Goal: Transaction & Acquisition: Book appointment/travel/reservation

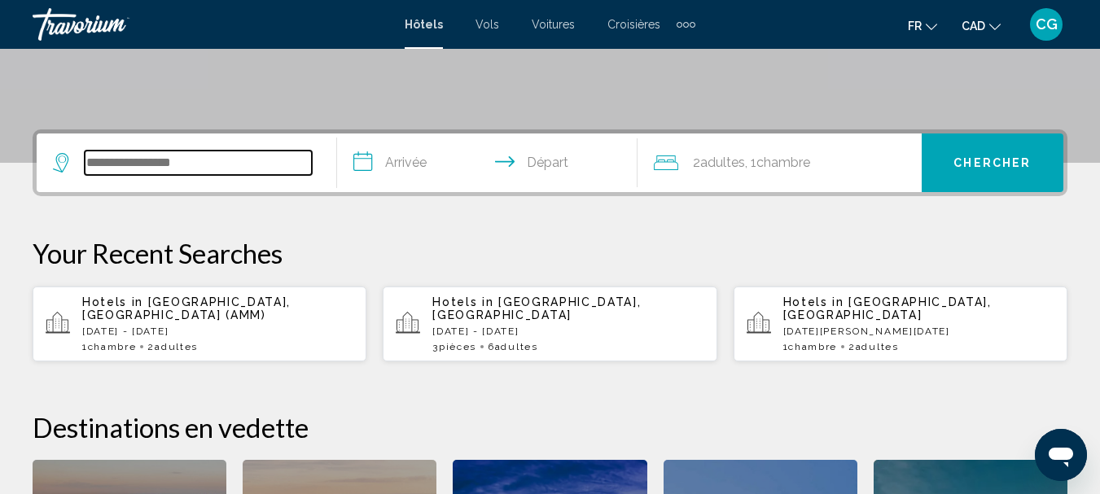
click at [210, 165] on input "Search widget" at bounding box center [198, 163] width 227 height 24
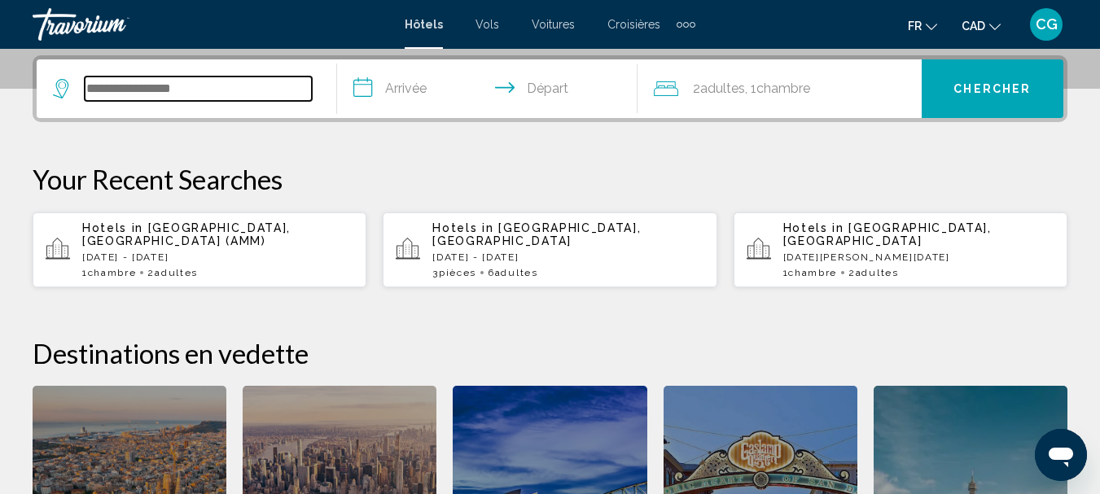
scroll to position [402, 0]
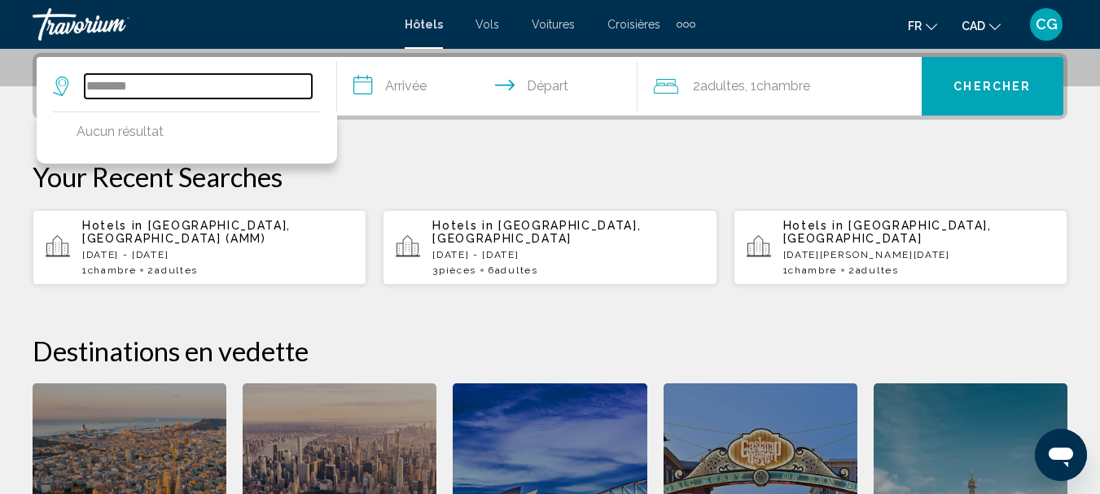
click at [208, 86] on input "********" at bounding box center [198, 86] width 227 height 24
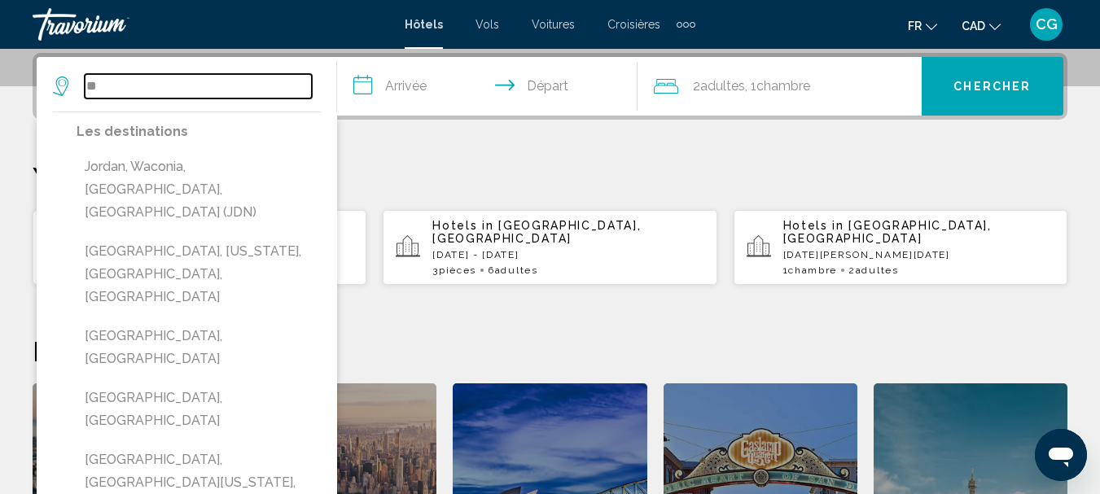
type input "*"
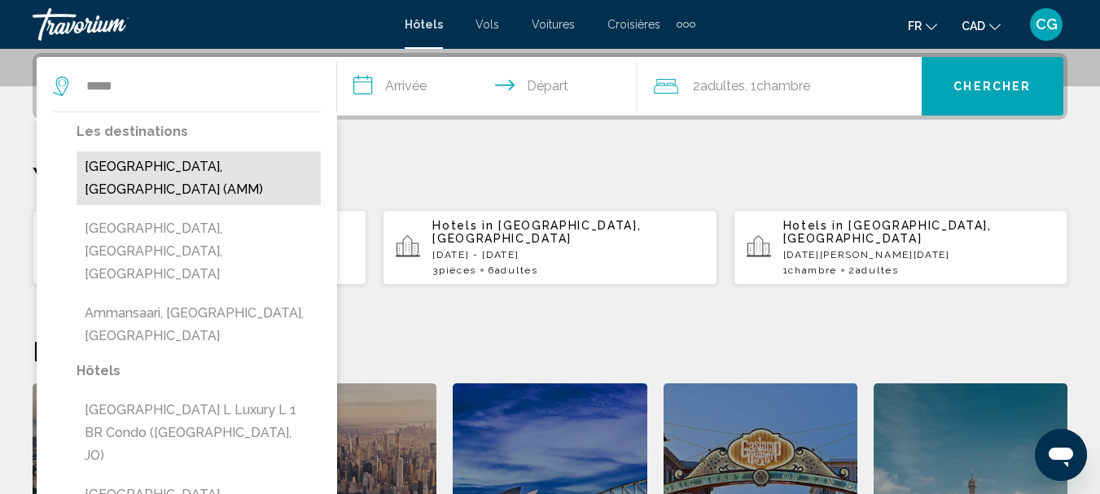
click at [189, 164] on button "[GEOGRAPHIC_DATA], [GEOGRAPHIC_DATA] (AMM)" at bounding box center [199, 178] width 244 height 54
type input "**********"
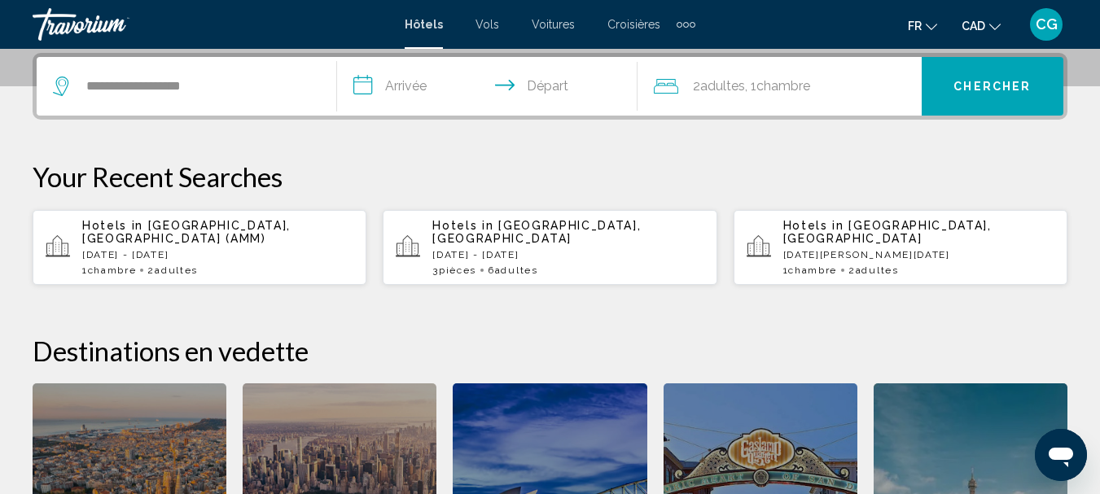
click at [423, 84] on input "**********" at bounding box center [490, 88] width 307 height 63
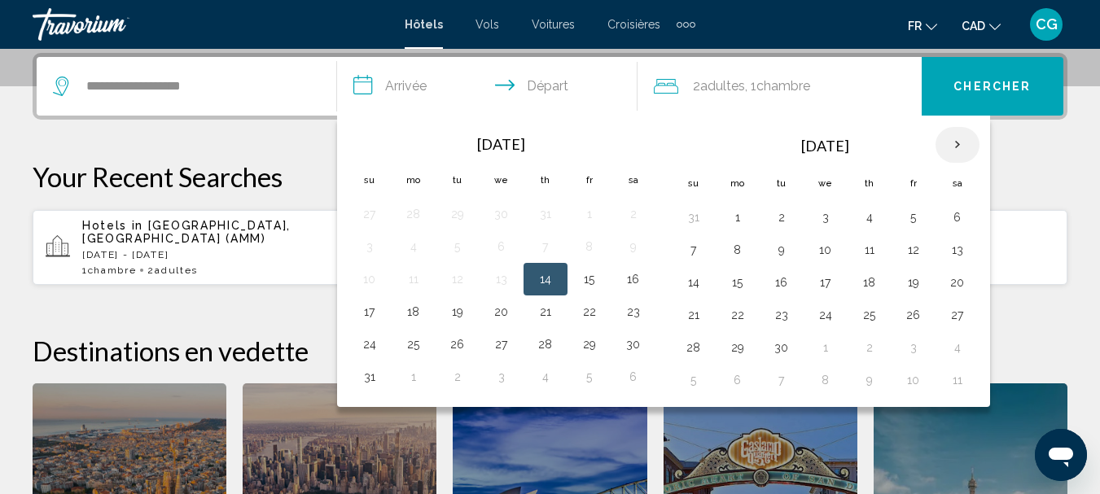
click at [955, 138] on th "Next month" at bounding box center [957, 145] width 44 height 36
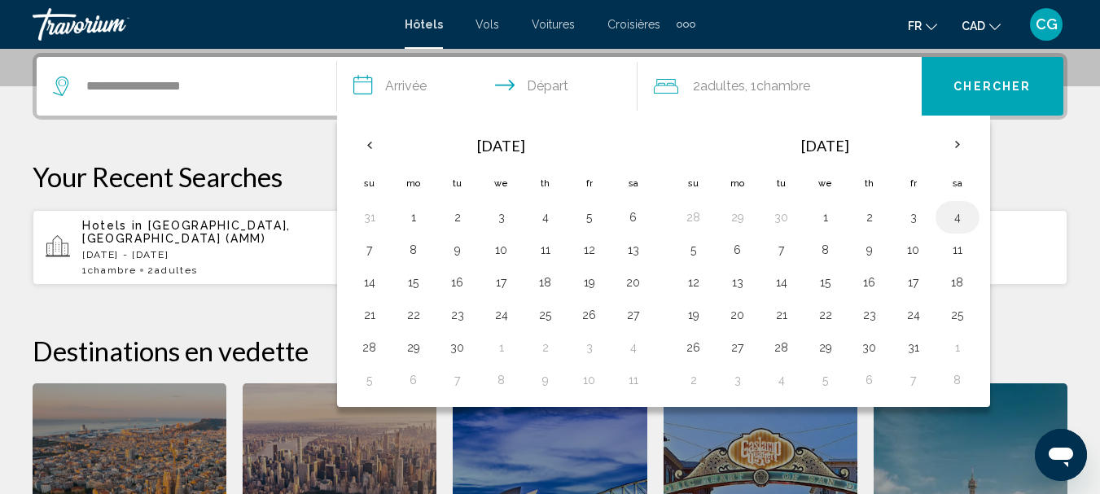
click at [956, 214] on button "4" at bounding box center [957, 217] width 26 height 23
click at [733, 254] on button "6" at bounding box center [738, 250] width 26 height 23
type input "**********"
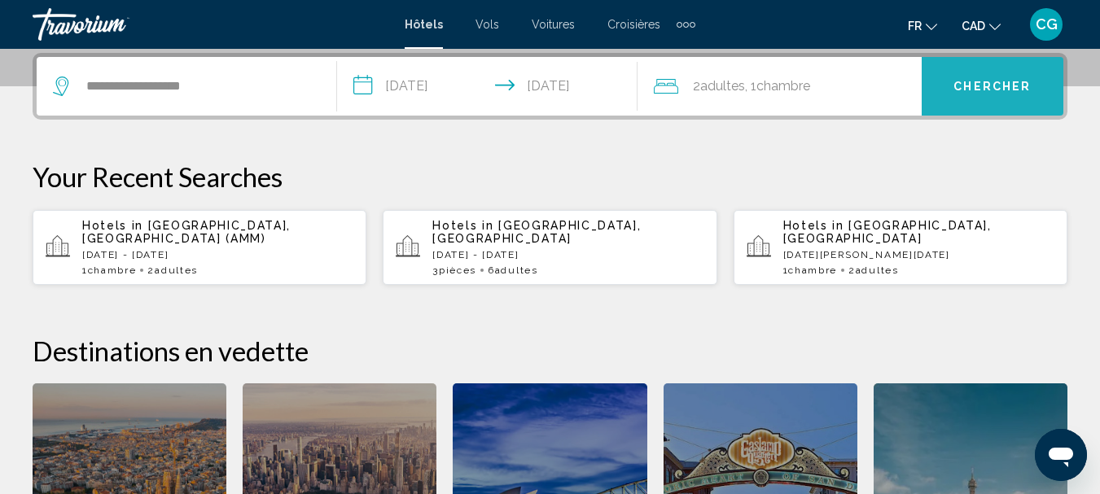
click at [986, 95] on button "Chercher" at bounding box center [993, 86] width 142 height 59
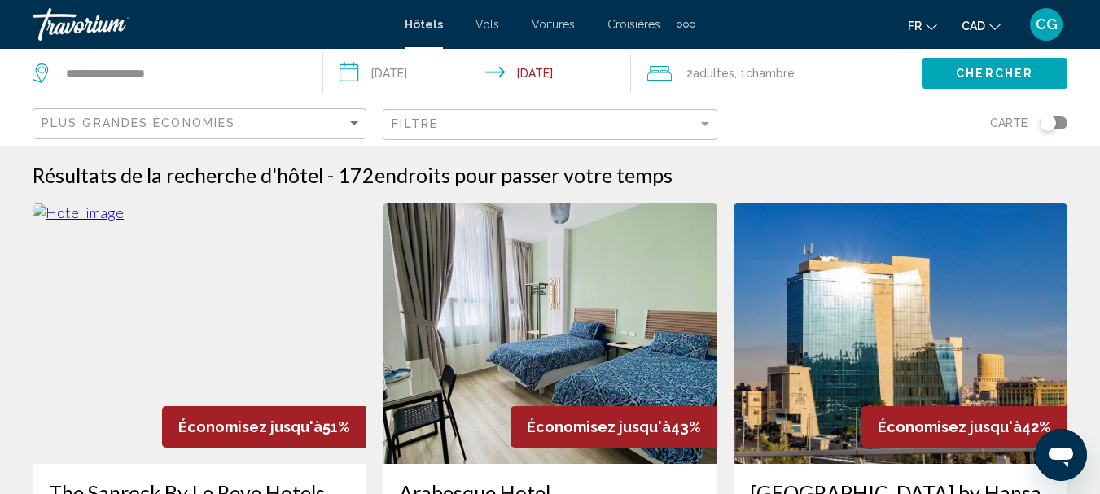
click at [1059, 117] on div "Toggle map" at bounding box center [1054, 122] width 28 height 13
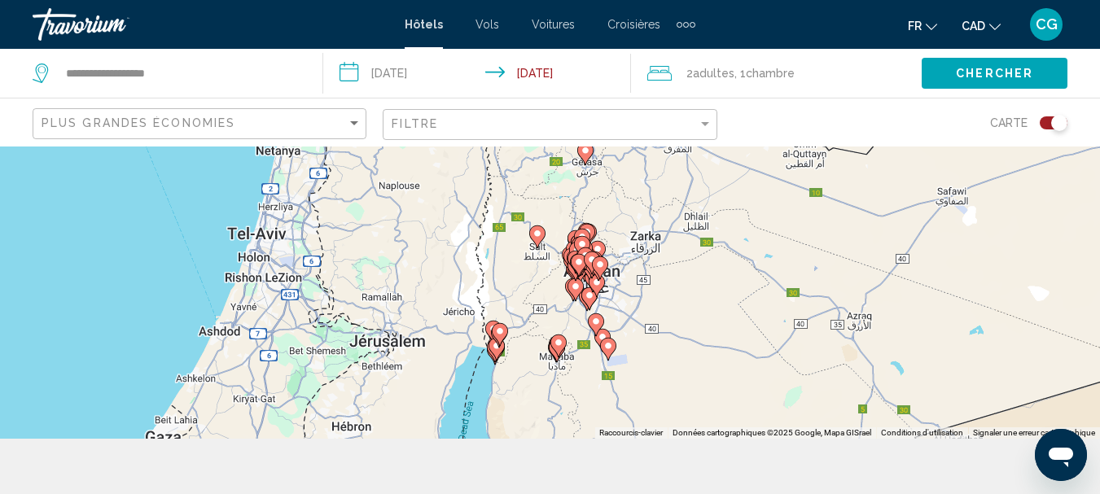
scroll to position [147, 0]
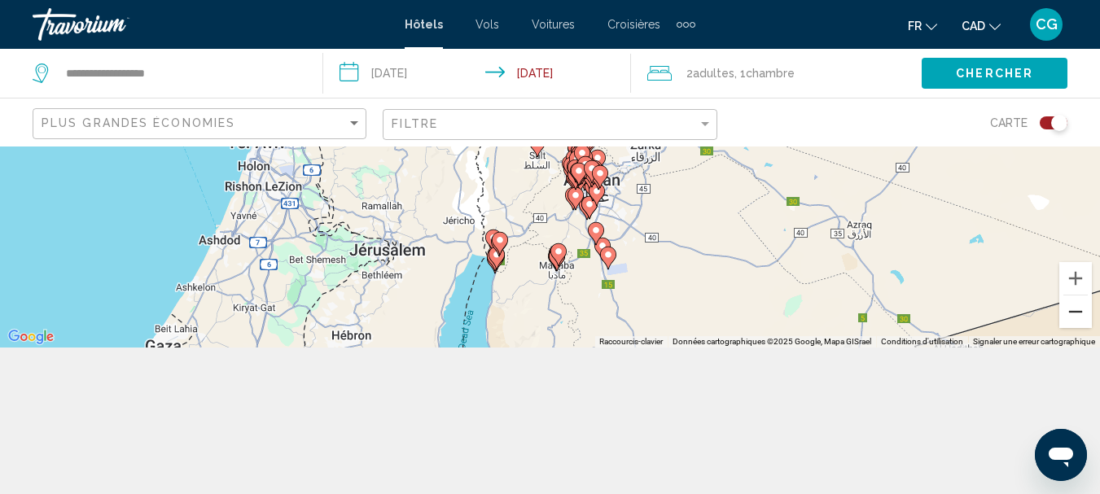
click at [1073, 322] on button "Zoom arrière" at bounding box center [1075, 312] width 33 height 33
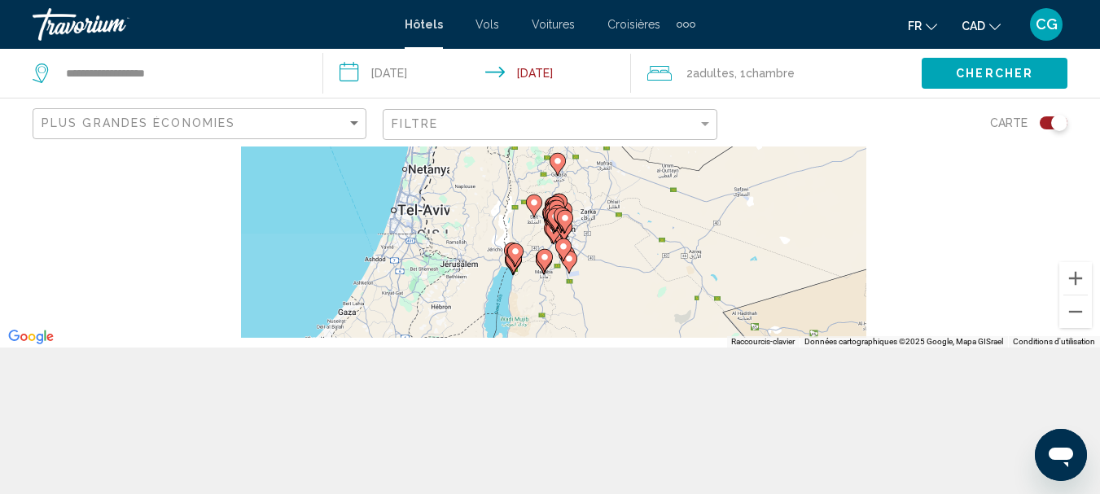
drag, startPoint x: 688, startPoint y: 207, endPoint x: 683, endPoint y: 266, distance: 59.6
click at [683, 266] on div "Pour activer le glissement du marqueur avec le clavier, appuyez sur Alt+Entrée.…" at bounding box center [550, 174] width 1100 height 348
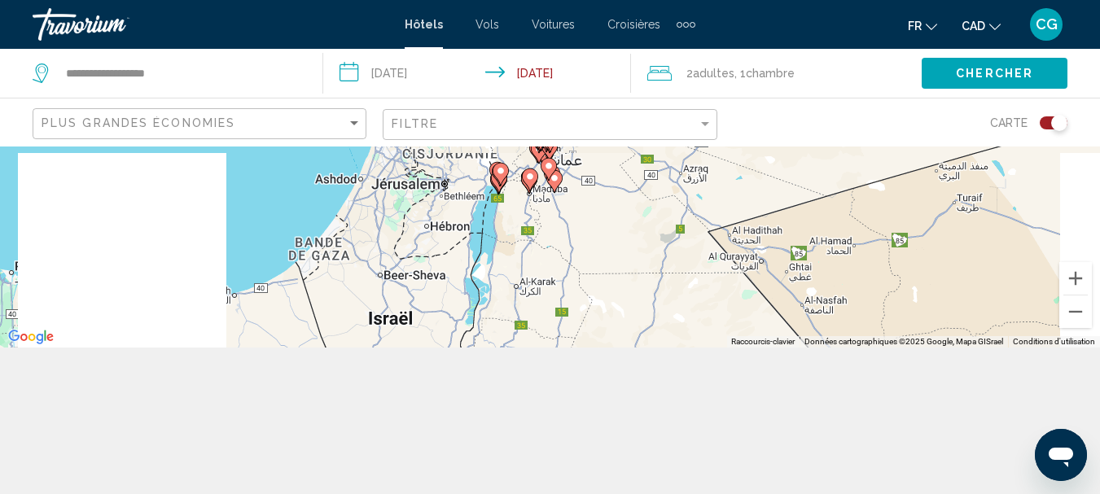
drag, startPoint x: 638, startPoint y: 282, endPoint x: 624, endPoint y: 193, distance: 89.9
click at [624, 193] on div "Pour activer le glissement du marqueur avec le clavier, appuyez sur Alt+Entrée.…" at bounding box center [550, 174] width 1100 height 348
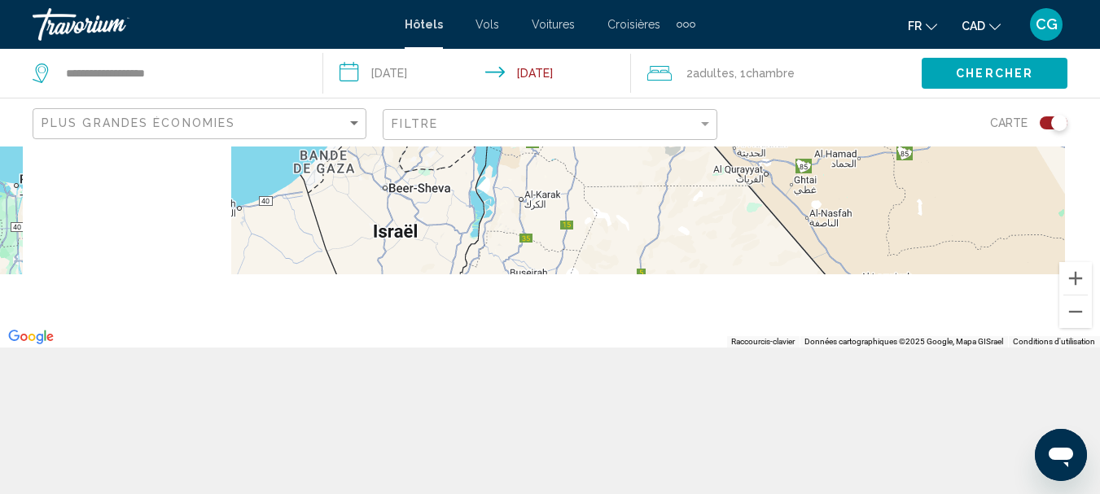
drag, startPoint x: 680, startPoint y: 303, endPoint x: 685, endPoint y: 206, distance: 97.0
click at [685, 206] on div "Pour activer le glissement du marqueur avec le clavier, appuyez sur Alt+Entrée.…" at bounding box center [550, 174] width 1100 height 348
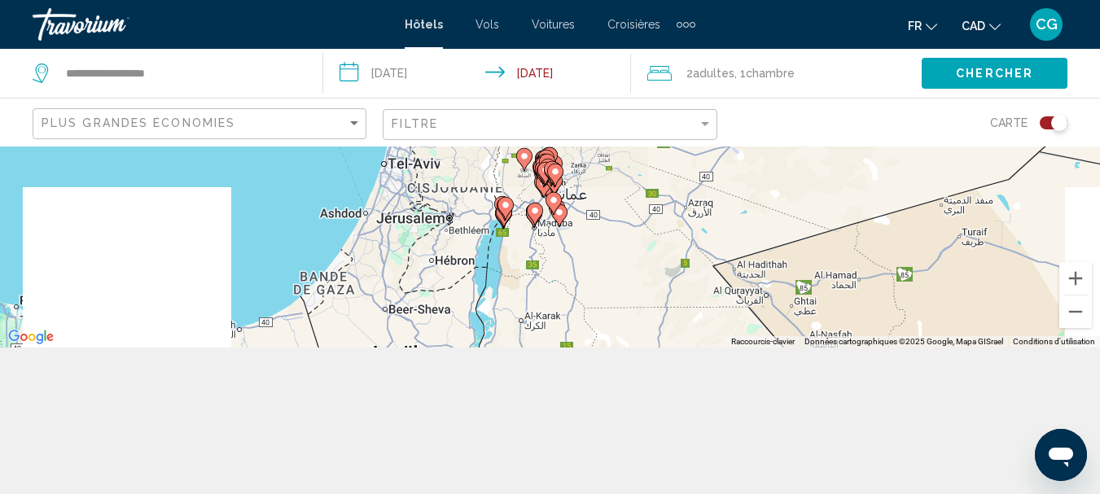
drag, startPoint x: 654, startPoint y: 208, endPoint x: 654, endPoint y: 325, distance: 116.4
click at [654, 330] on div "Pour activer le glissement du marqueur avec le clavier, appuyez sur Alt+Entrée.…" at bounding box center [550, 174] width 1100 height 348
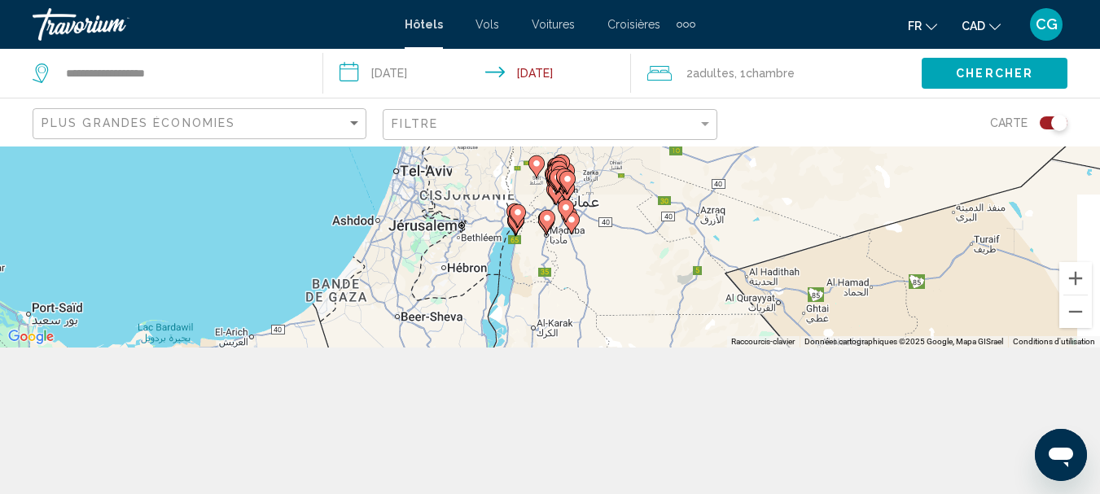
drag, startPoint x: 611, startPoint y: 257, endPoint x: 624, endPoint y: 278, distance: 24.6
click at [624, 278] on div "Pour activer le glissement du marqueur avec le clavier, appuyez sur Alt+Entrée.…" at bounding box center [550, 174] width 1100 height 348
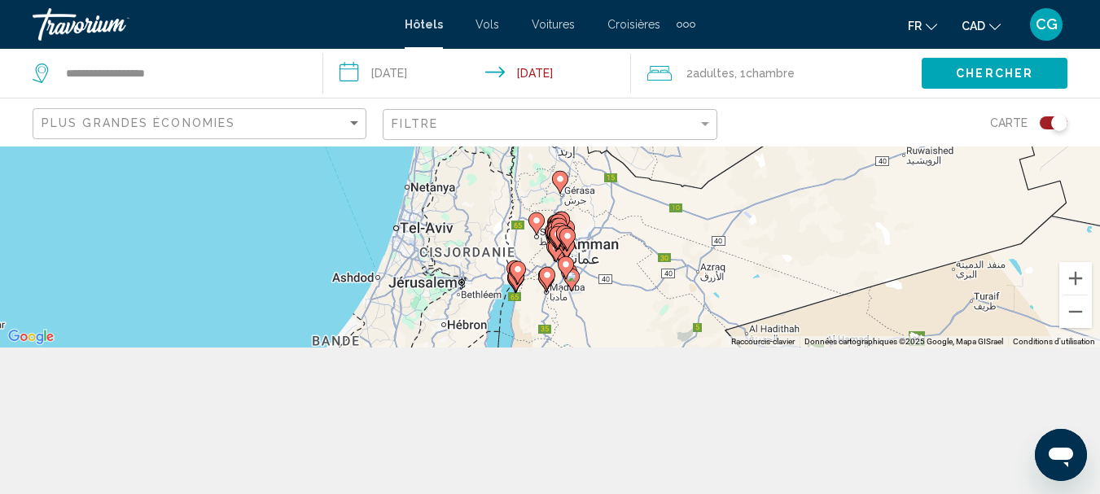
drag, startPoint x: 622, startPoint y: 256, endPoint x: 622, endPoint y: 317, distance: 60.2
click at [622, 317] on div "Pour activer le glissement du marqueur avec le clavier, appuyez sur Alt+Entrée.…" at bounding box center [550, 174] width 1100 height 348
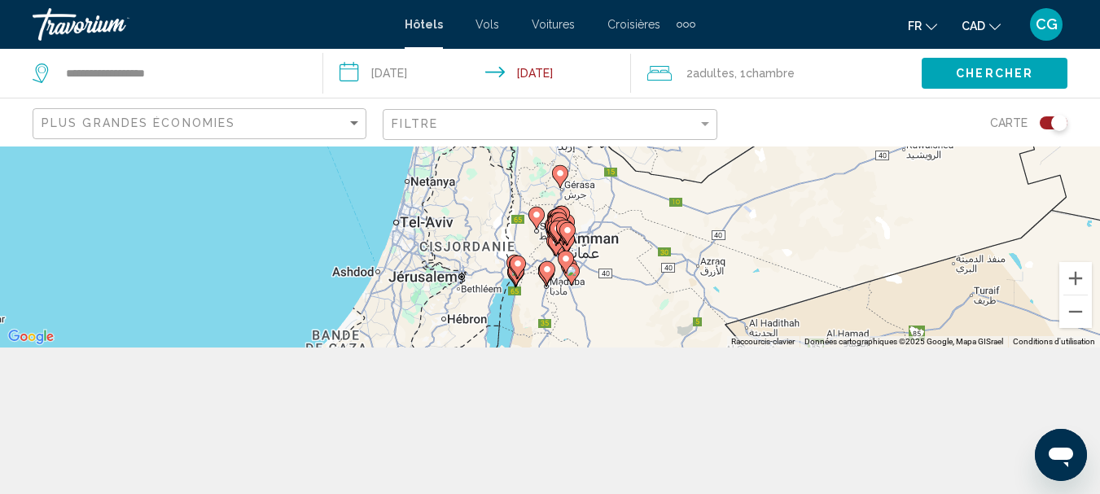
click at [1044, 124] on div "Toggle map" at bounding box center [1054, 122] width 28 height 13
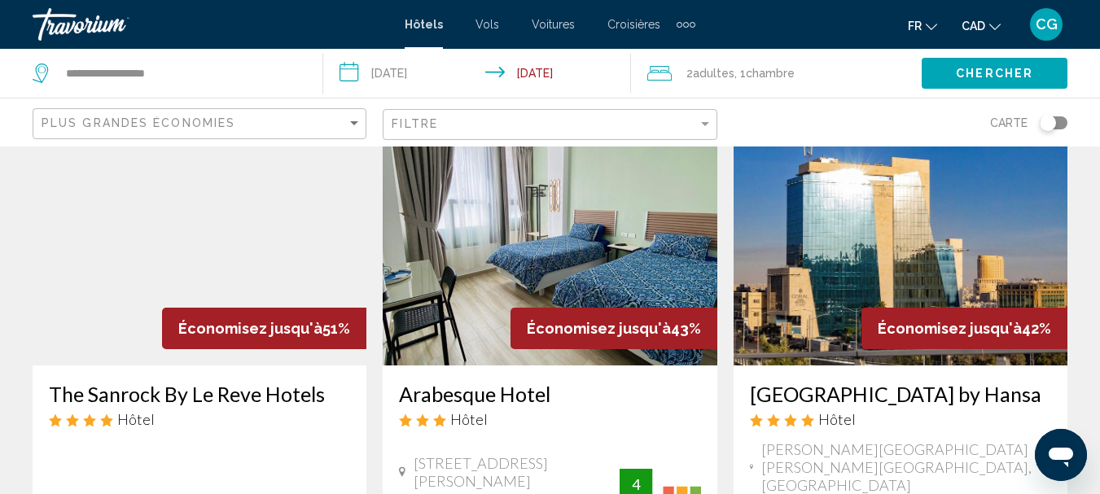
scroll to position [0, 0]
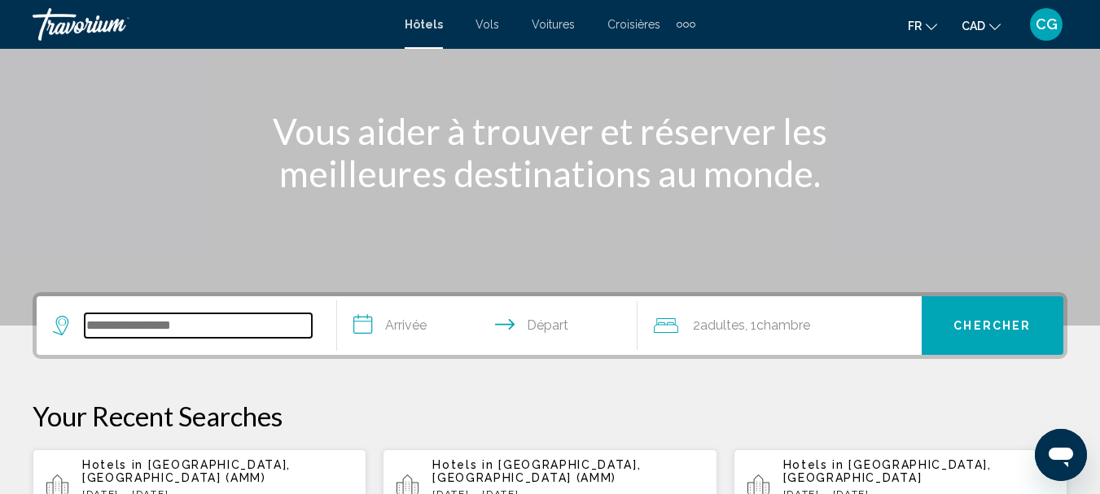
click at [226, 319] on input "Search widget" at bounding box center [198, 325] width 227 height 24
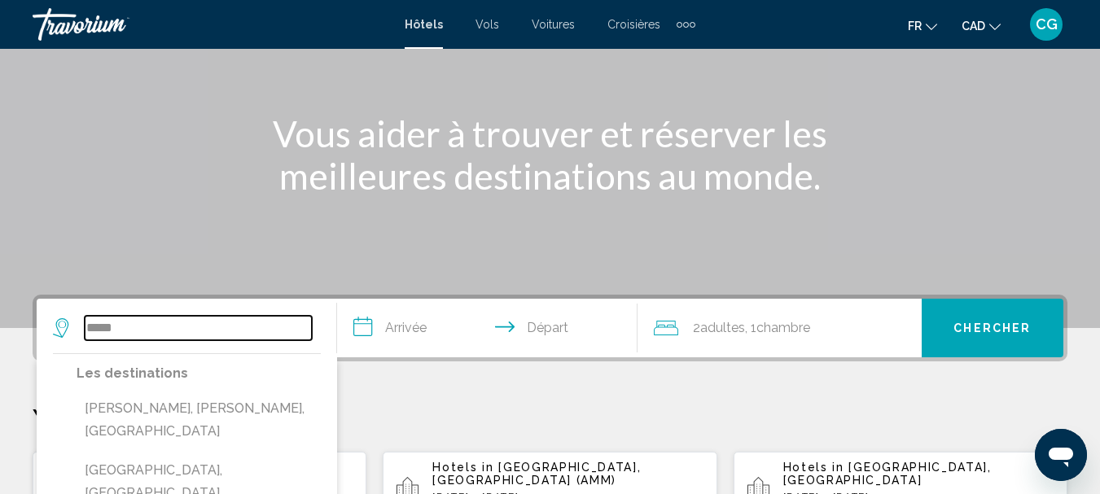
scroll to position [321, 0]
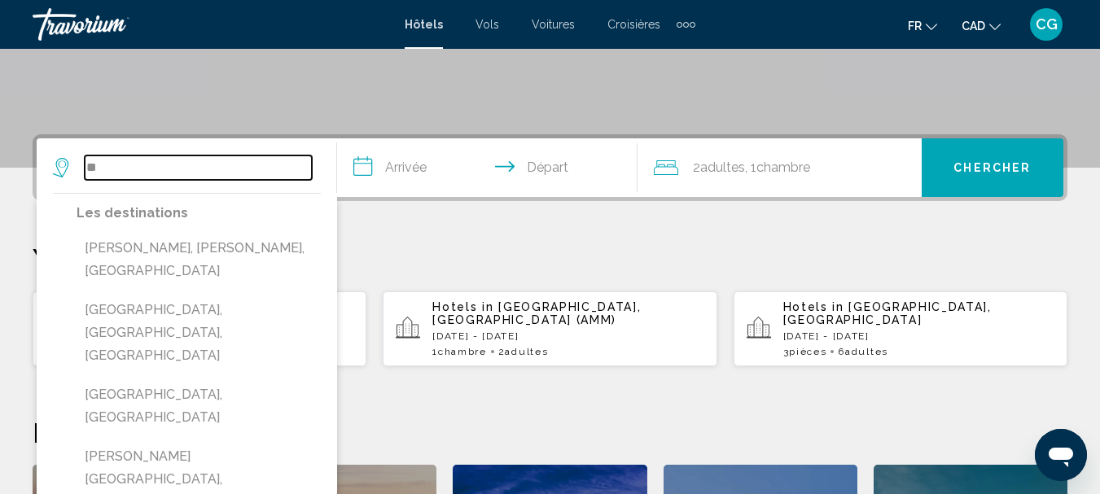
type input "*"
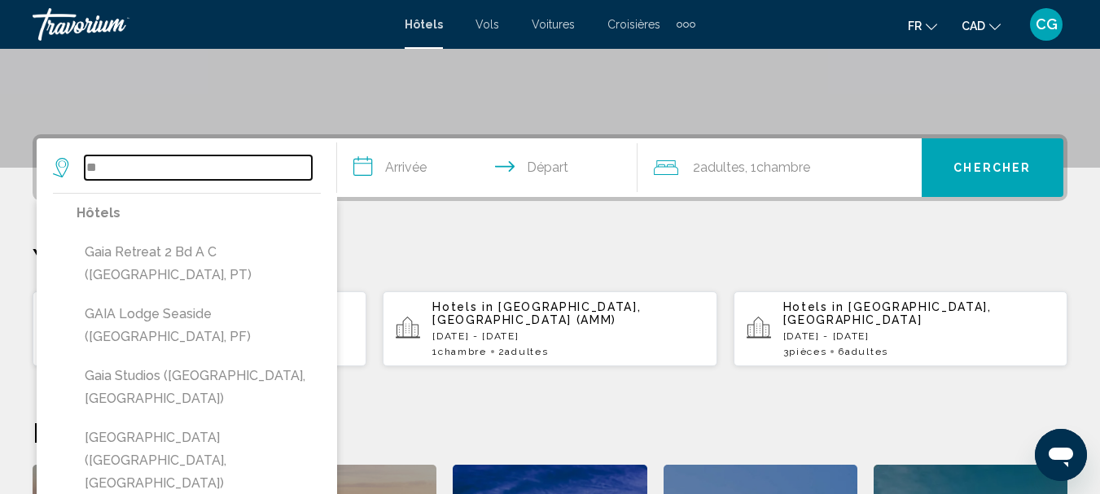
type input "*"
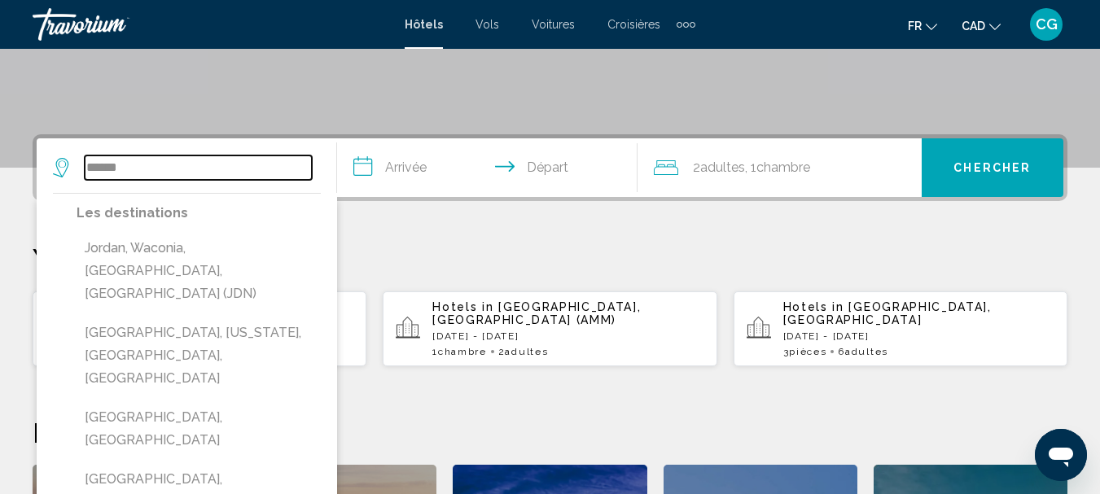
click at [154, 172] on input "******" at bounding box center [198, 167] width 227 height 24
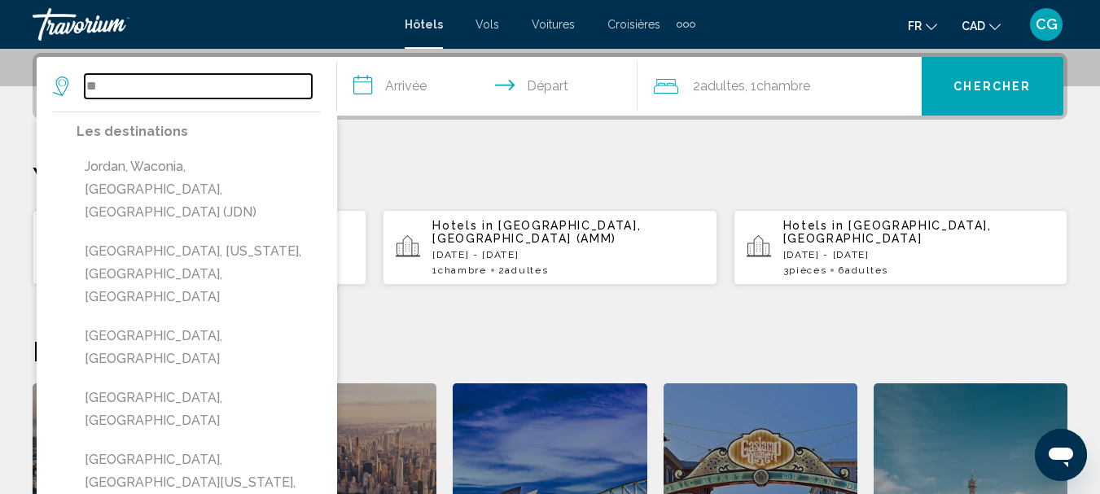
type input "*"
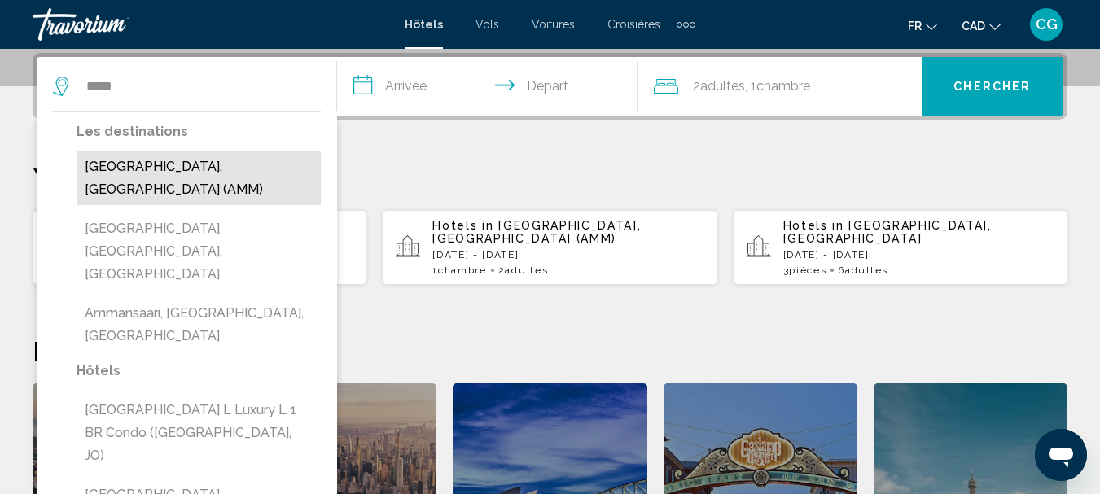
click at [194, 163] on button "[GEOGRAPHIC_DATA], [GEOGRAPHIC_DATA] (AMM)" at bounding box center [199, 178] width 244 height 54
type input "**********"
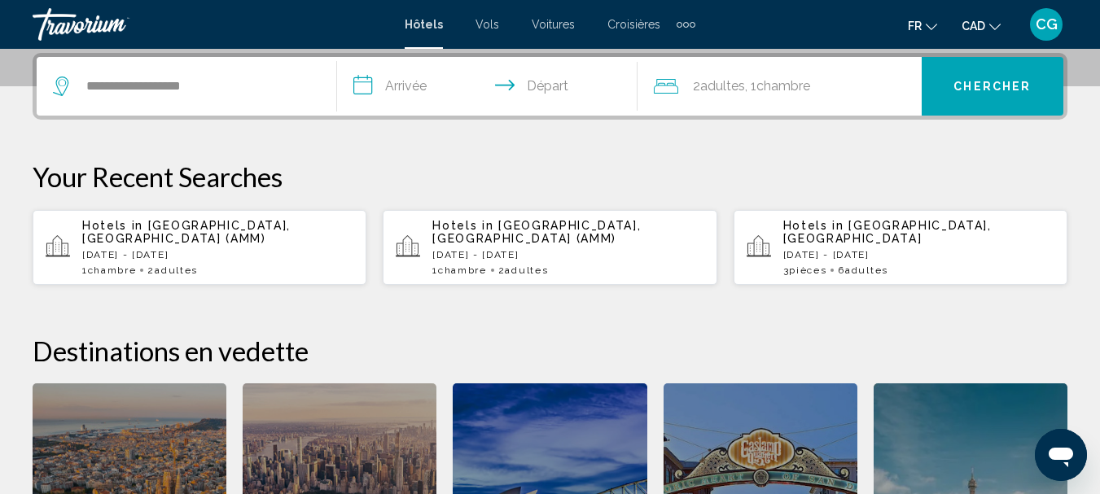
click at [404, 81] on input "**********" at bounding box center [490, 88] width 307 height 63
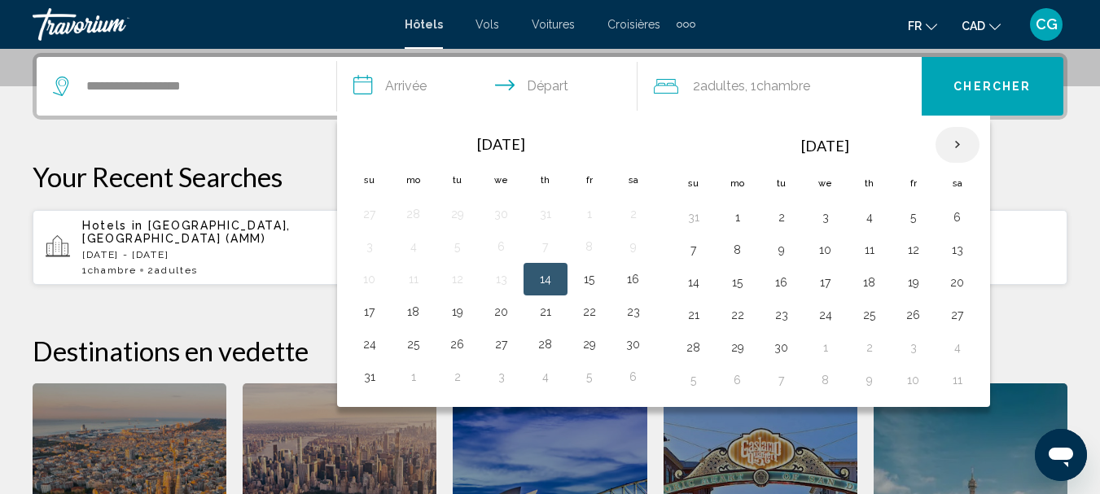
click at [962, 146] on th "Next month" at bounding box center [957, 145] width 44 height 36
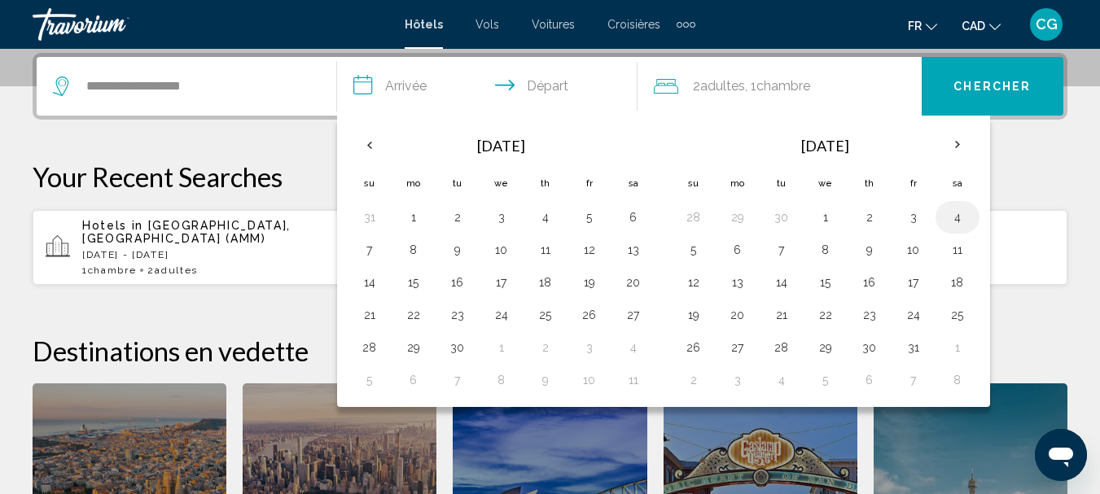
click at [957, 217] on button "4" at bounding box center [957, 217] width 26 height 23
click at [739, 245] on button "6" at bounding box center [738, 250] width 26 height 23
type input "**********"
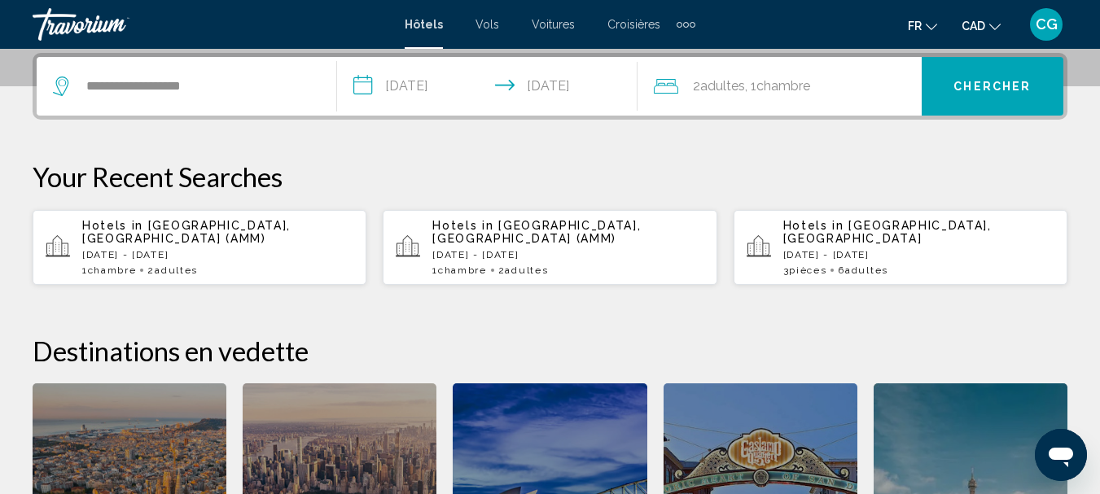
click at [1014, 74] on button "Chercher" at bounding box center [993, 86] width 142 height 59
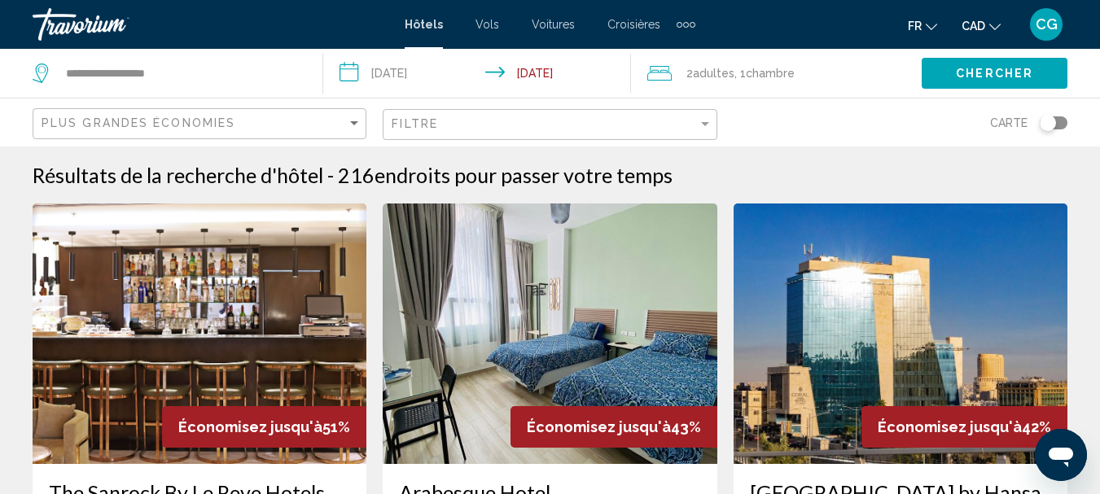
click at [1058, 121] on div "Toggle map" at bounding box center [1054, 122] width 28 height 13
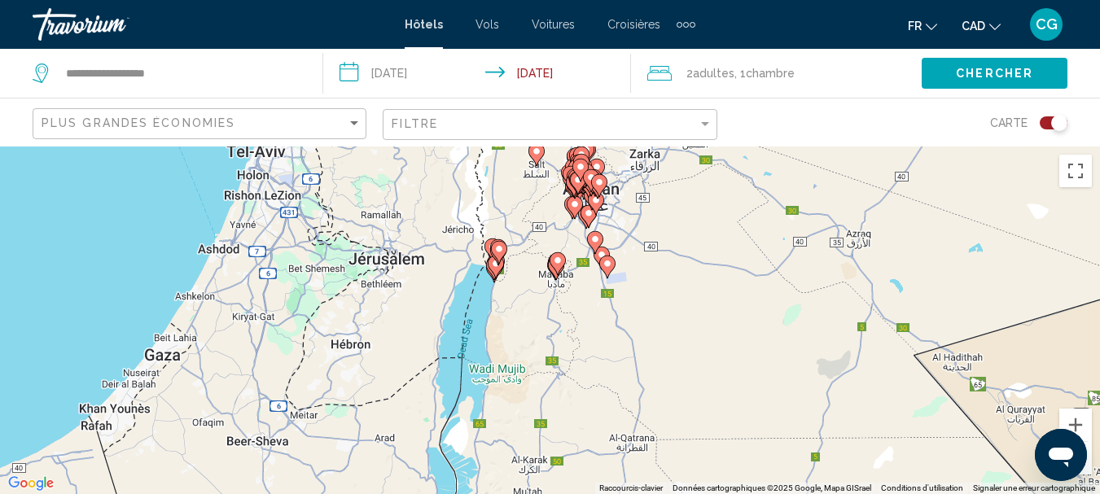
drag, startPoint x: 769, startPoint y: 286, endPoint x: 768, endPoint y: 207, distance: 79.0
click at [768, 207] on div "Pour activer le glissement du marqueur avec le clavier, appuyez sur Alt+Entrée.…" at bounding box center [550, 321] width 1100 height 348
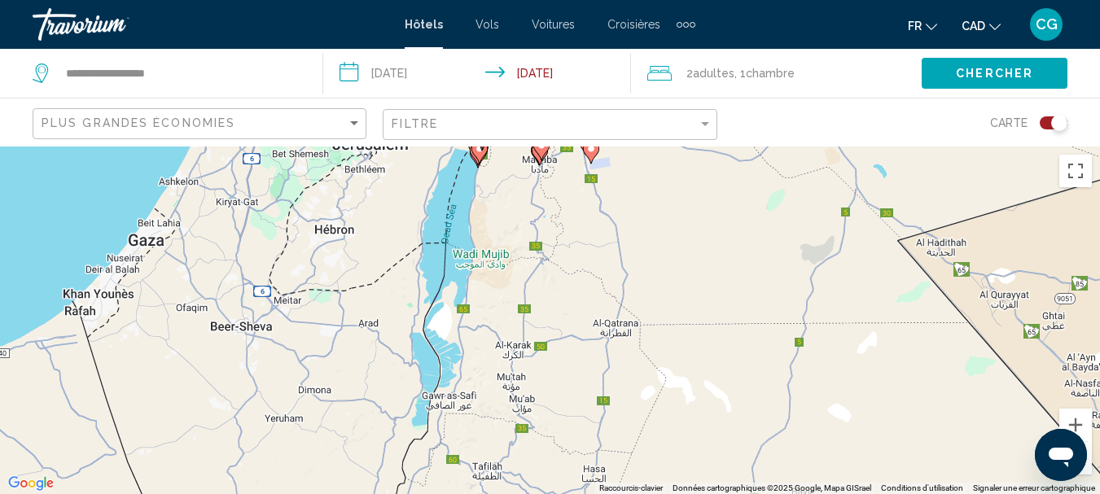
drag, startPoint x: 753, startPoint y: 366, endPoint x: 738, endPoint y: 251, distance: 116.5
click at [738, 251] on div "Pour activer le glissement du marqueur avec le clavier, appuyez sur Alt+Entrée.…" at bounding box center [550, 321] width 1100 height 348
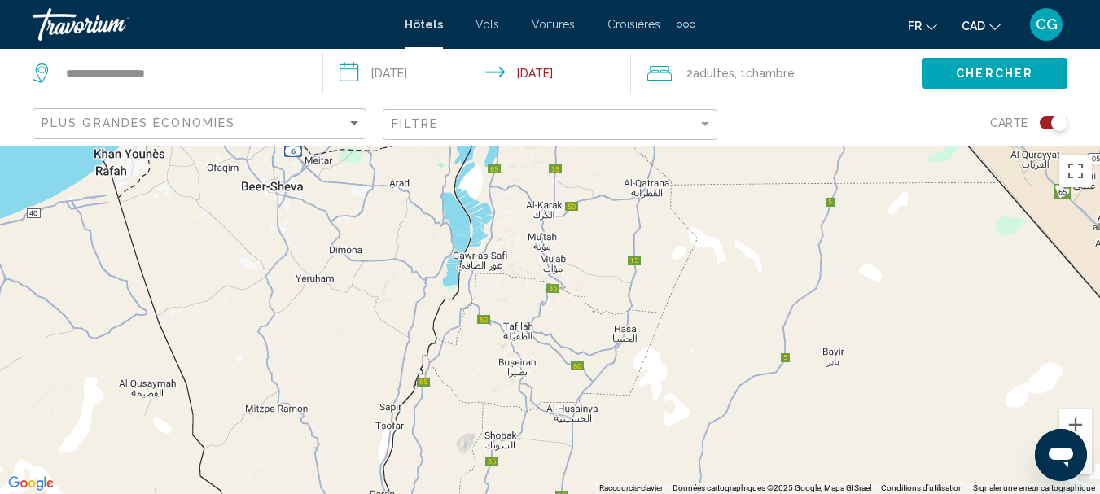
drag, startPoint x: 717, startPoint y: 388, endPoint x: 748, endPoint y: 244, distance: 146.6
click at [748, 244] on div "Pour activer le glissement du marqueur avec le clavier, appuyez sur Alt+Entrée.…" at bounding box center [550, 321] width 1100 height 348
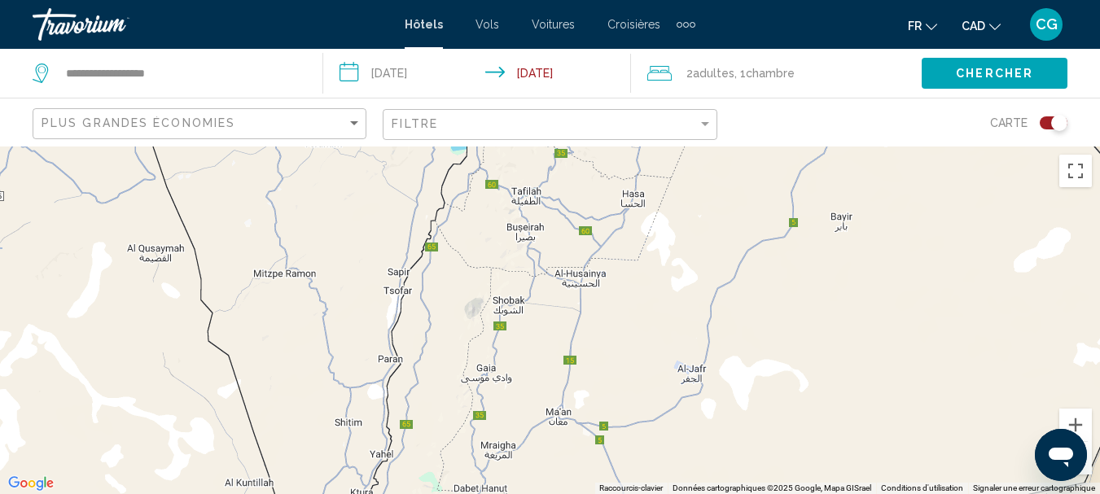
drag, startPoint x: 683, startPoint y: 392, endPoint x: 690, endPoint y: 254, distance: 137.7
click at [690, 254] on div "Main content" at bounding box center [550, 321] width 1100 height 348
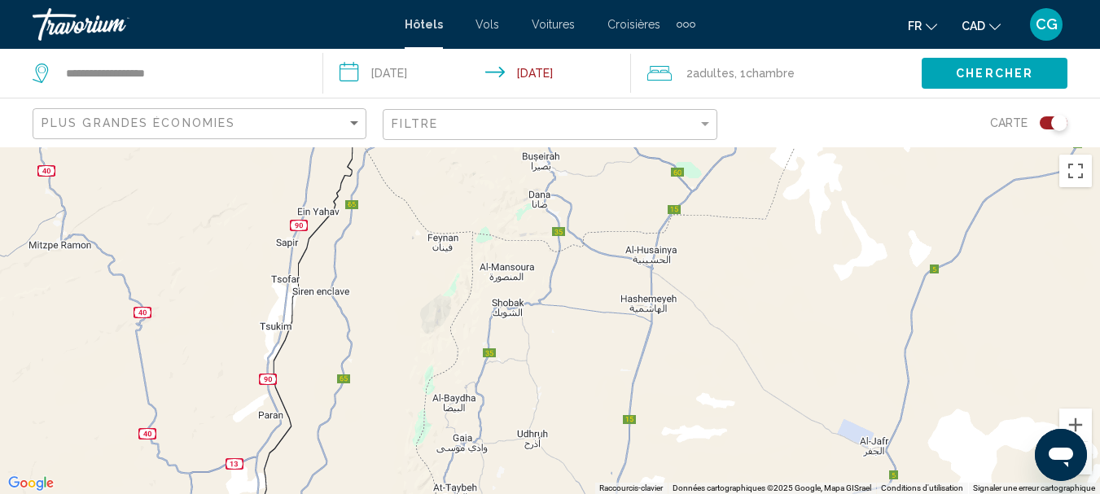
drag, startPoint x: 545, startPoint y: 291, endPoint x: 558, endPoint y: 339, distance: 49.2
click at [558, 339] on div "Main content" at bounding box center [550, 321] width 1100 height 348
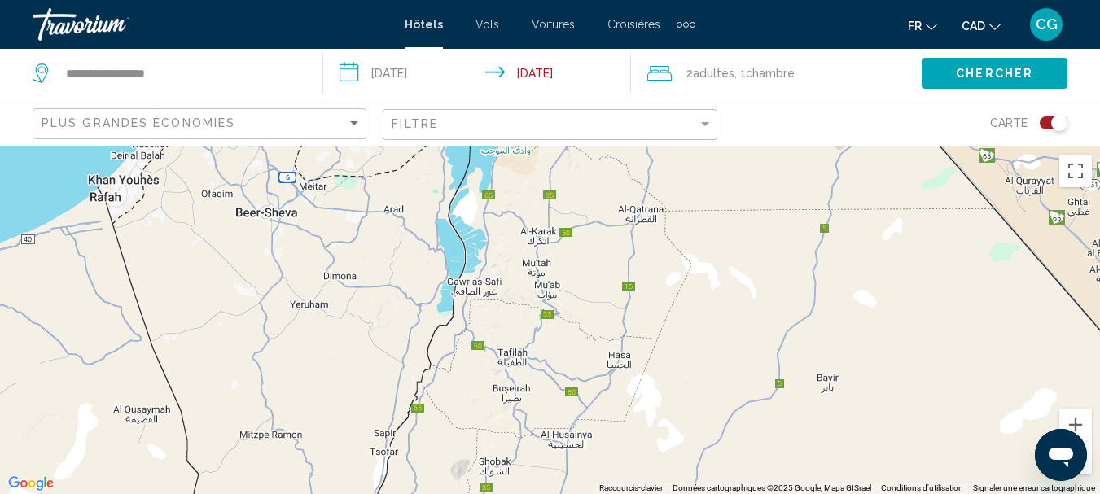
drag, startPoint x: 684, startPoint y: 294, endPoint x: 646, endPoint y: 432, distance: 143.6
click at [646, 432] on div "Main content" at bounding box center [550, 321] width 1100 height 348
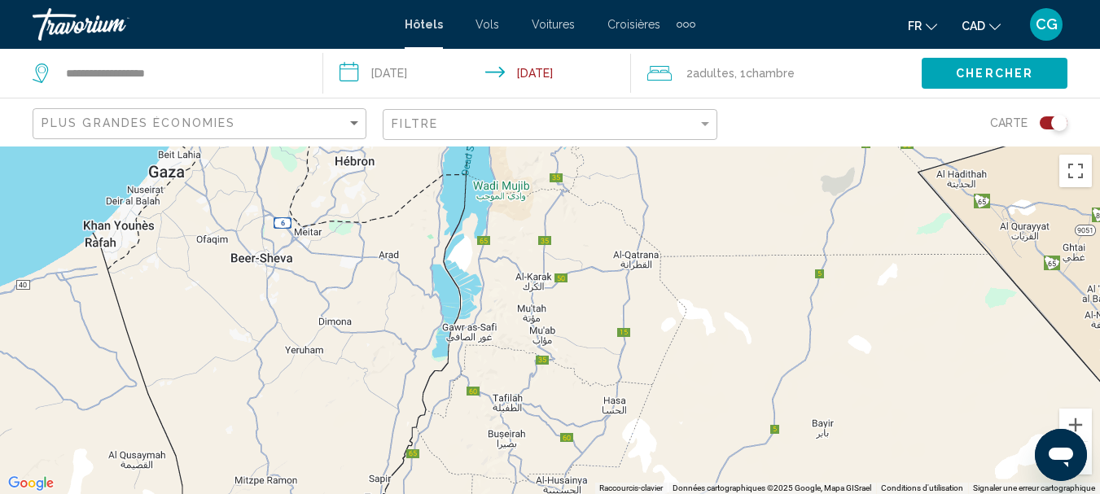
drag, startPoint x: 646, startPoint y: 371, endPoint x: 633, endPoint y: 472, distance: 101.9
click at [633, 472] on div "Main content" at bounding box center [550, 321] width 1100 height 348
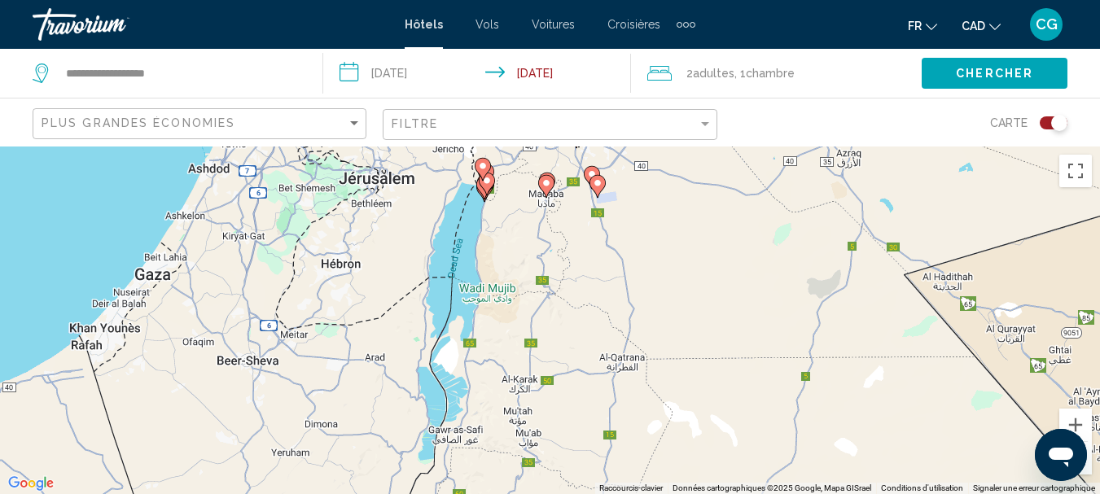
click at [618, 407] on div "Pour activer le glissement du marqueur avec le clavier, appuyez sur Alt+Entrée.…" at bounding box center [550, 321] width 1100 height 348
drag, startPoint x: 585, startPoint y: 278, endPoint x: 579, endPoint y: 340, distance: 62.9
click at [580, 368] on div "Pour activer le glissement du marqueur avec le clavier, appuyez sur Alt+Entrée.…" at bounding box center [550, 321] width 1100 height 348
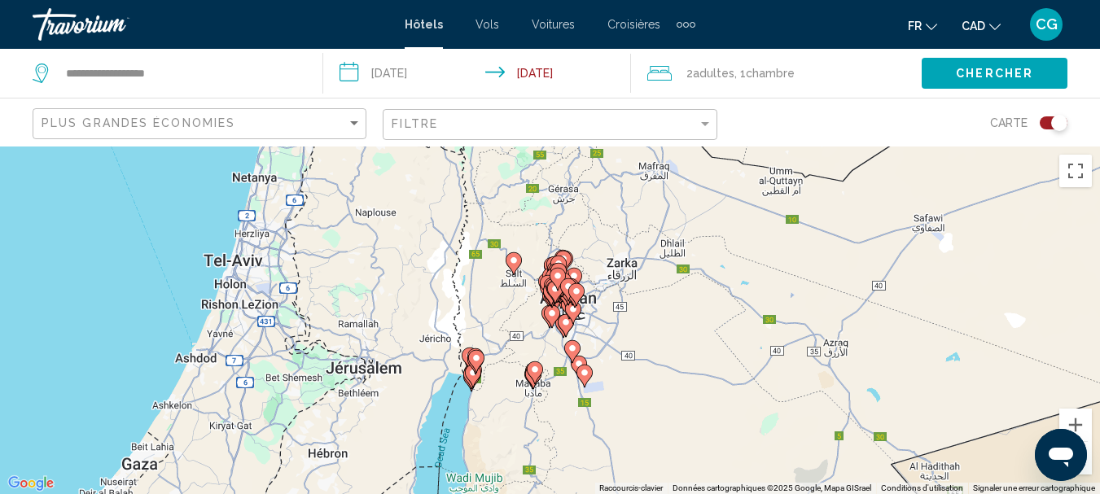
drag, startPoint x: 615, startPoint y: 255, endPoint x: 550, endPoint y: 523, distance: 276.4
click at [550, 493] on html "**********" at bounding box center [550, 247] width 1100 height 494
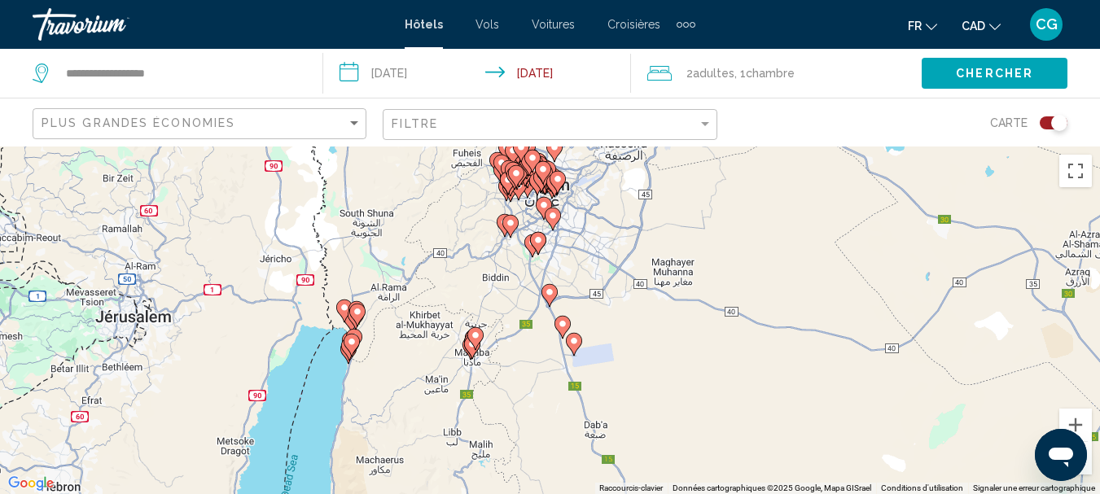
drag, startPoint x: 505, startPoint y: 409, endPoint x: 567, endPoint y: 410, distance: 61.9
click at [567, 410] on div "Pour activer le glissement du marqueur avec le clavier, appuyez sur Alt+Entrée.…" at bounding box center [550, 321] width 1100 height 348
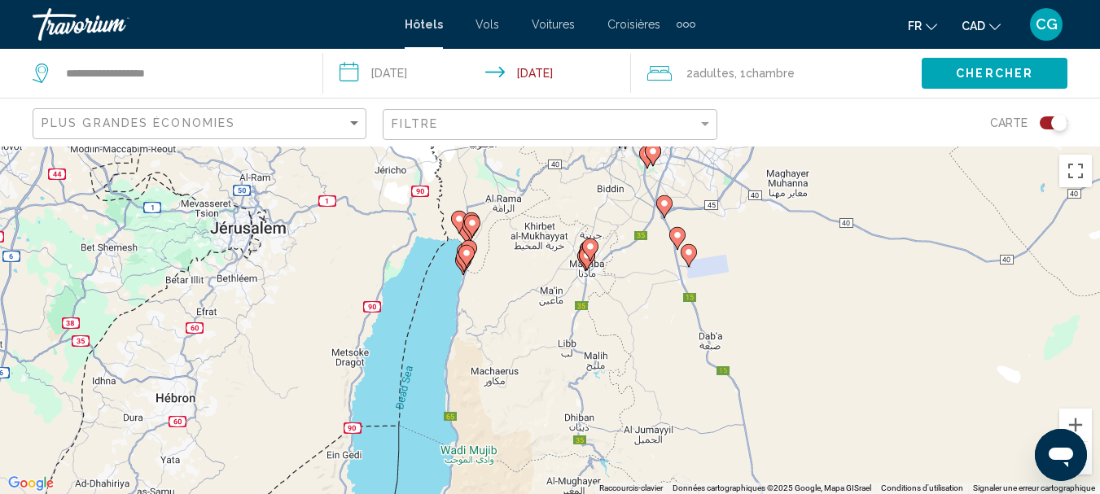
drag, startPoint x: 435, startPoint y: 347, endPoint x: 551, endPoint y: 257, distance: 146.9
click at [551, 257] on div "Pour activer le glissement du marqueur avec le clavier, appuyez sur Alt+Entrée.…" at bounding box center [550, 321] width 1100 height 348
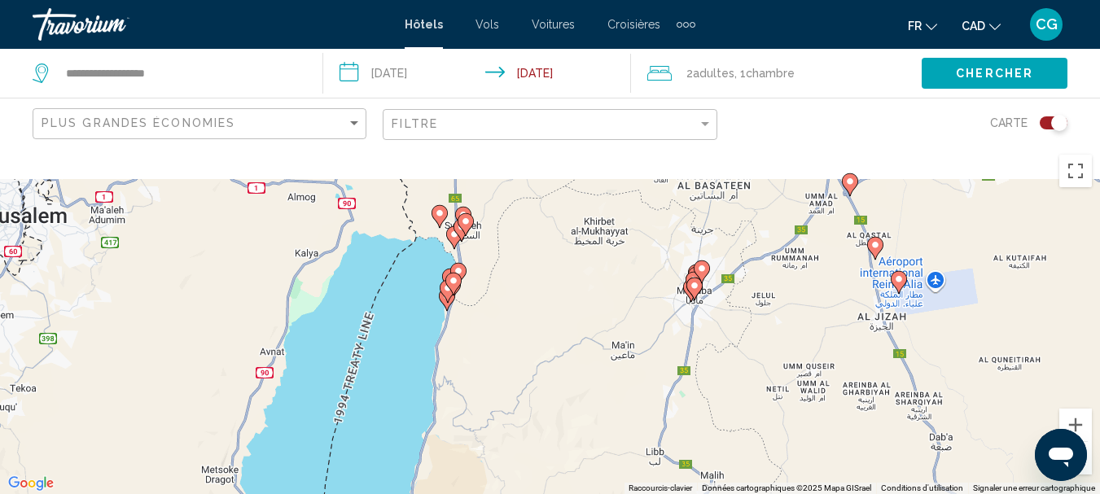
drag, startPoint x: 488, startPoint y: 247, endPoint x: 522, endPoint y: 290, distance: 54.4
click at [522, 291] on div "Pour activer le glissement du marqueur avec le clavier, appuyez sur Alt+Entrée.…" at bounding box center [550, 321] width 1100 height 348
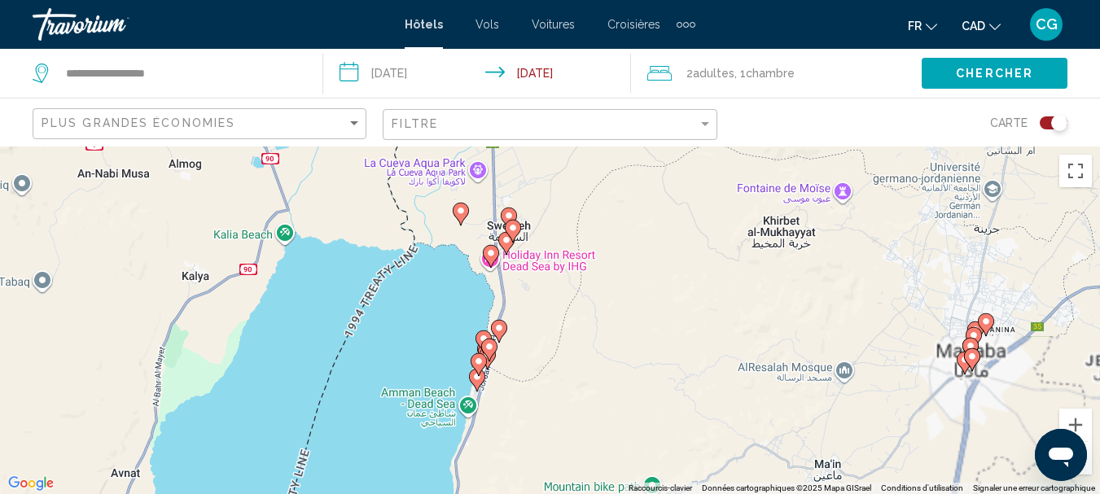
drag, startPoint x: 482, startPoint y: 279, endPoint x: 554, endPoint y: 353, distance: 102.5
click at [554, 353] on div "Pour activer le glissement du marqueur avec le clavier, appuyez sur Alt+Entrée.…" at bounding box center [550, 321] width 1100 height 348
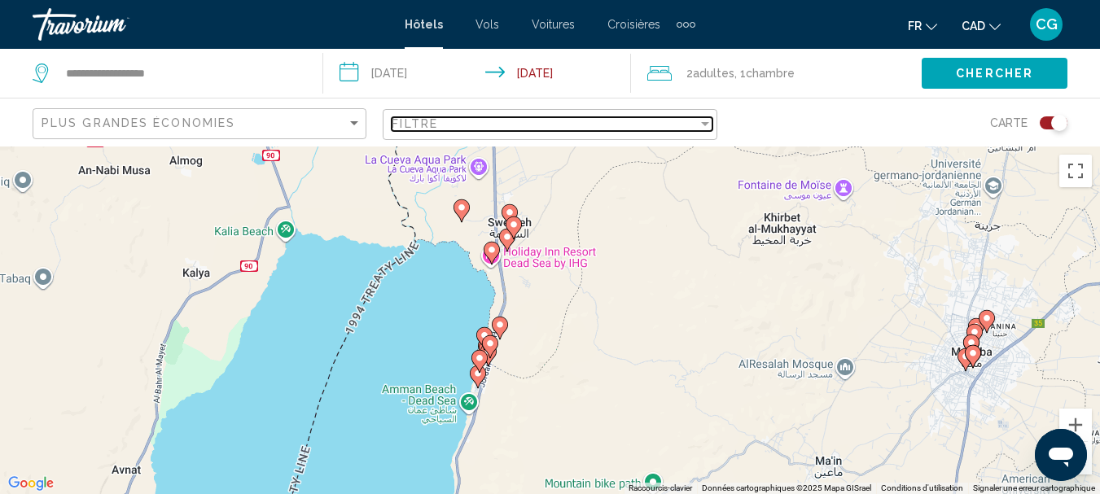
click at [610, 125] on div "Filtre" at bounding box center [544, 123] width 305 height 13
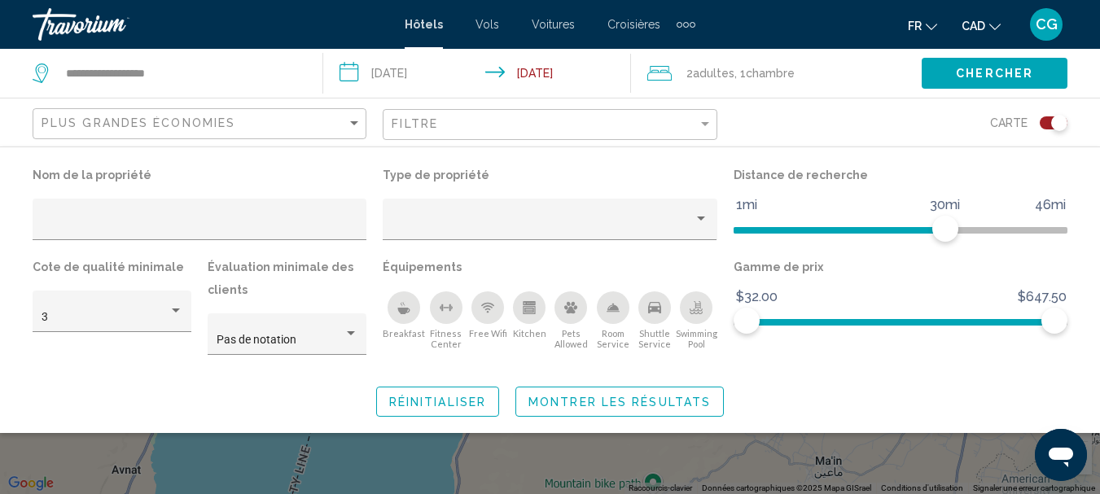
click at [563, 298] on div "Pets Allowed" at bounding box center [570, 307] width 33 height 33
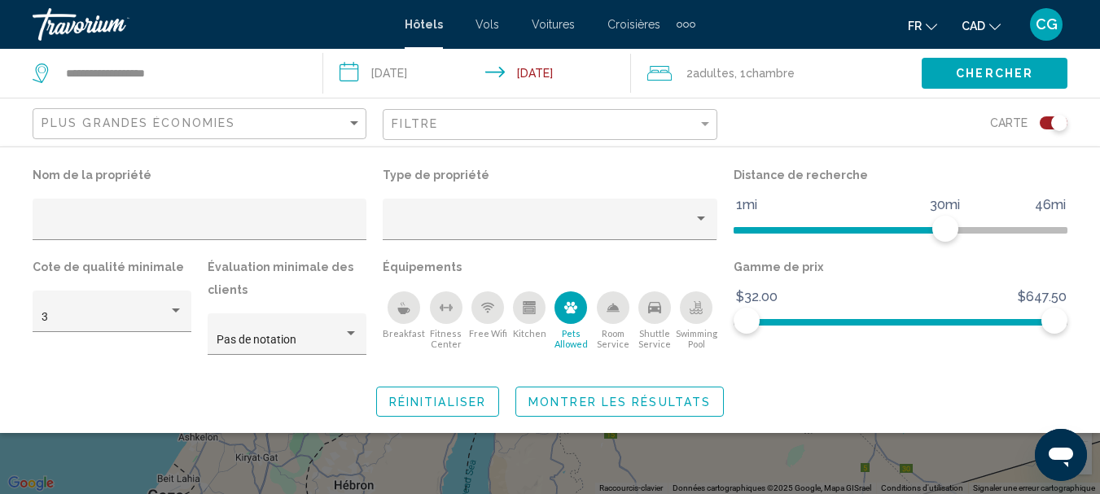
click at [486, 301] on icon "Free Wifi" at bounding box center [487, 307] width 13 height 13
click at [403, 302] on icon "Breakfast" at bounding box center [403, 307] width 13 height 13
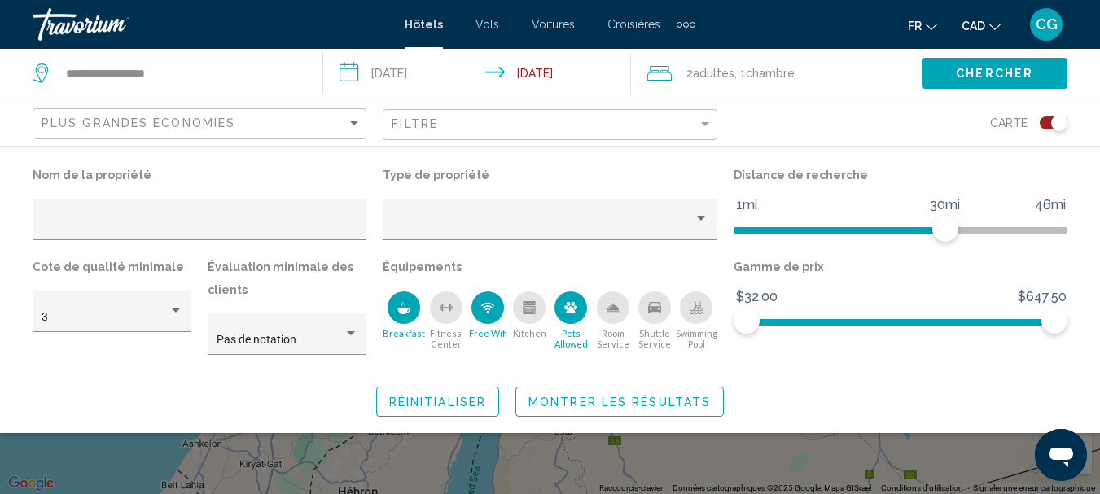
click at [608, 401] on span "Montrer les résultats" at bounding box center [619, 402] width 182 height 13
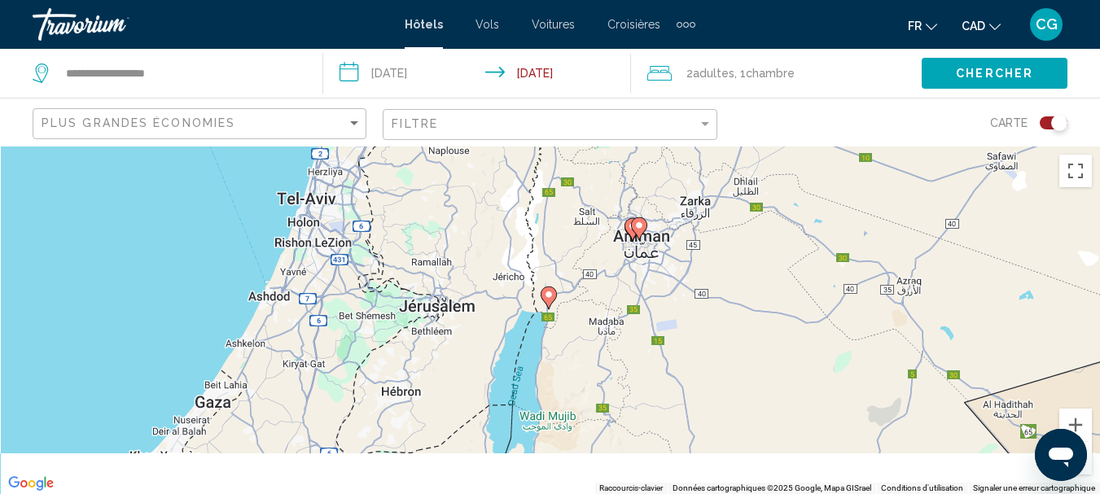
drag, startPoint x: 632, startPoint y: 388, endPoint x: 680, endPoint y: 280, distance: 118.5
click at [680, 280] on div "Pour activer le glissement du marqueur avec le clavier, appuyez sur Alt+Entrée.…" at bounding box center [550, 321] width 1100 height 348
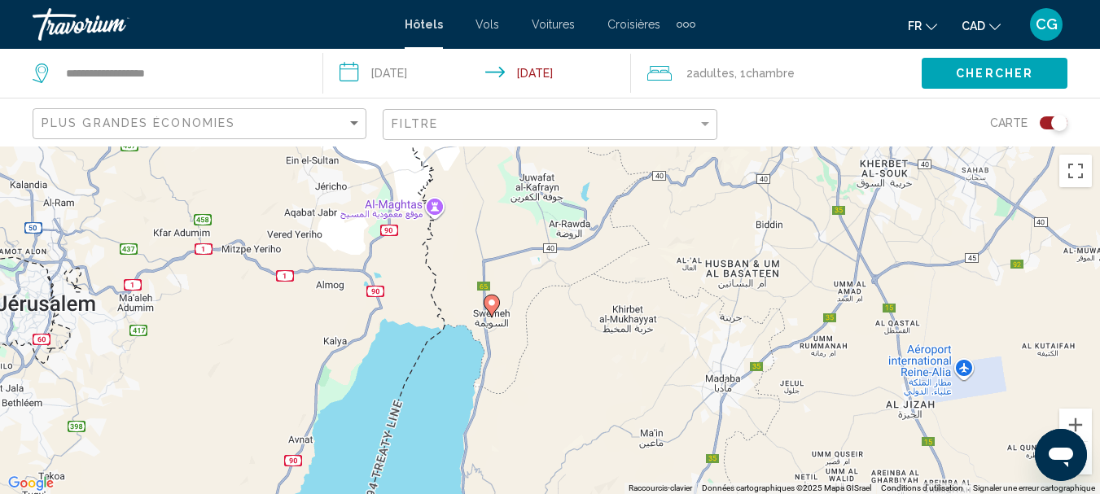
click at [632, 287] on div "Pour activer le glissement du marqueur avec le clavier, appuyez sur Alt+Entrée.…" at bounding box center [550, 321] width 1100 height 348
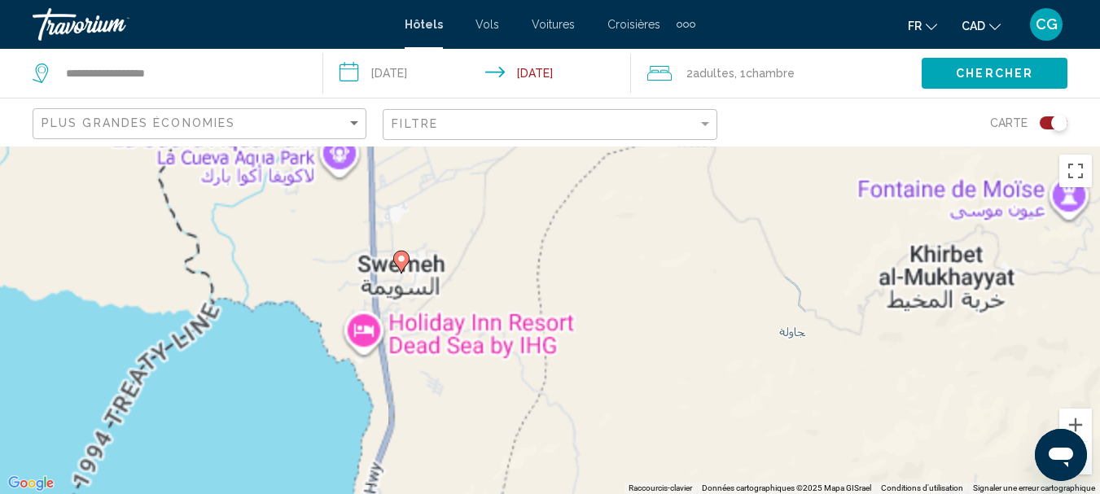
drag, startPoint x: 485, startPoint y: 262, endPoint x: 536, endPoint y: 262, distance: 50.5
click at [536, 262] on div "Pour activer le glissement du marqueur avec le clavier, appuyez sur Alt+Entrée.…" at bounding box center [550, 321] width 1100 height 348
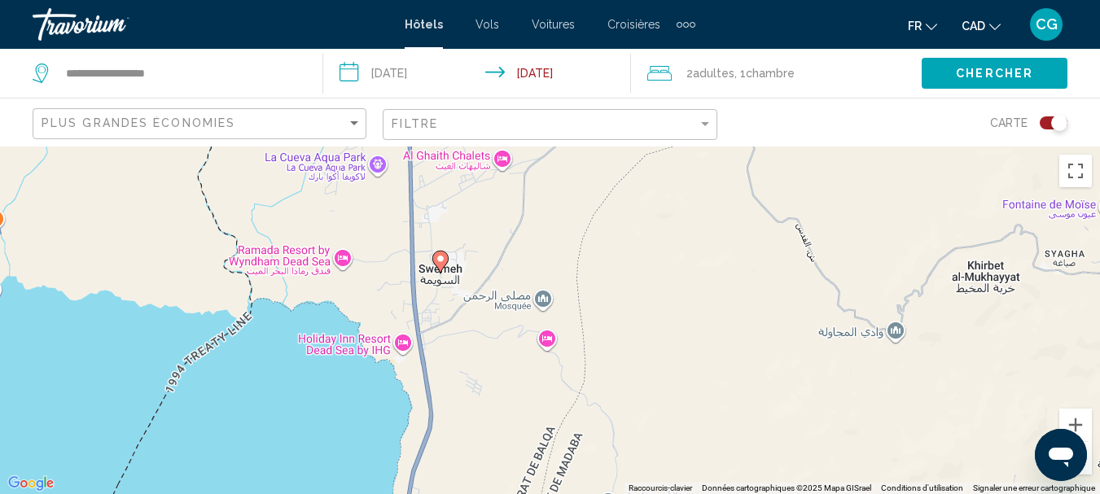
click at [440, 256] on image "Main content" at bounding box center [441, 259] width 10 height 10
